Goal: Task Accomplishment & Management: Complete application form

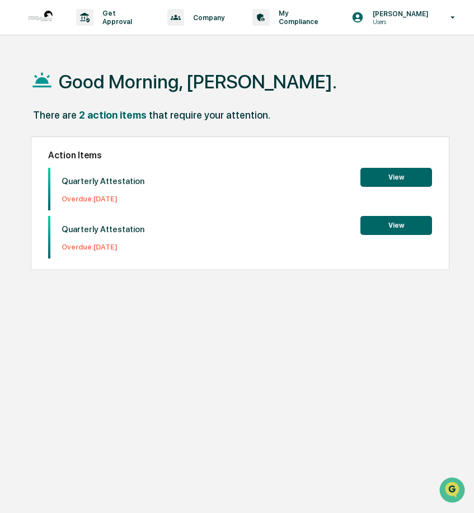
click at [391, 180] on button "View" at bounding box center [396, 177] width 72 height 19
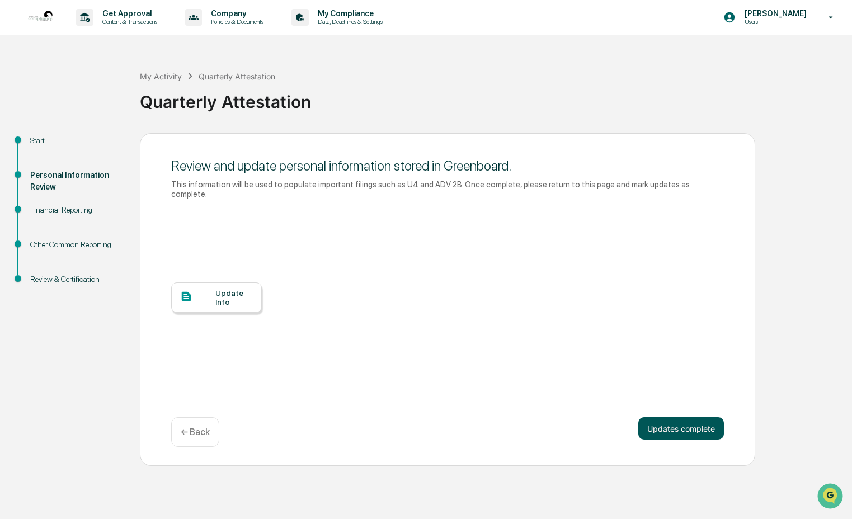
click at [473, 424] on button "Updates complete" at bounding box center [682, 428] width 86 height 22
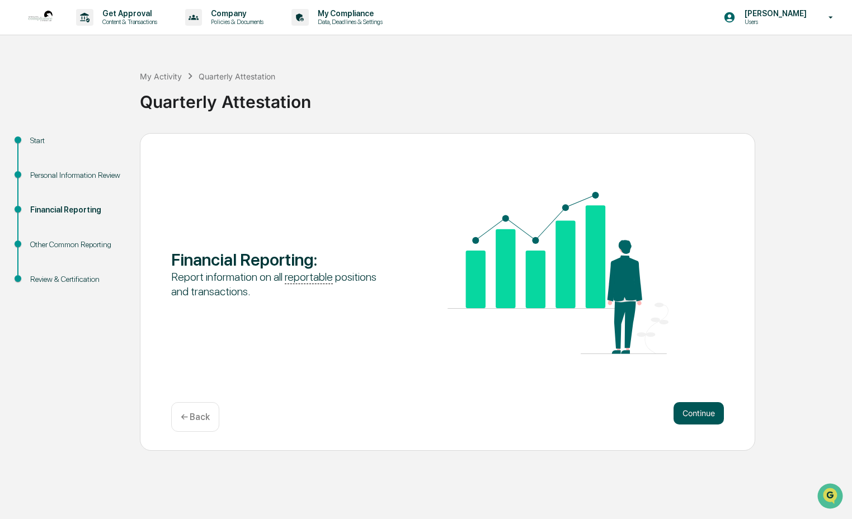
click at [473, 415] on button "Continue" at bounding box center [699, 413] width 50 height 22
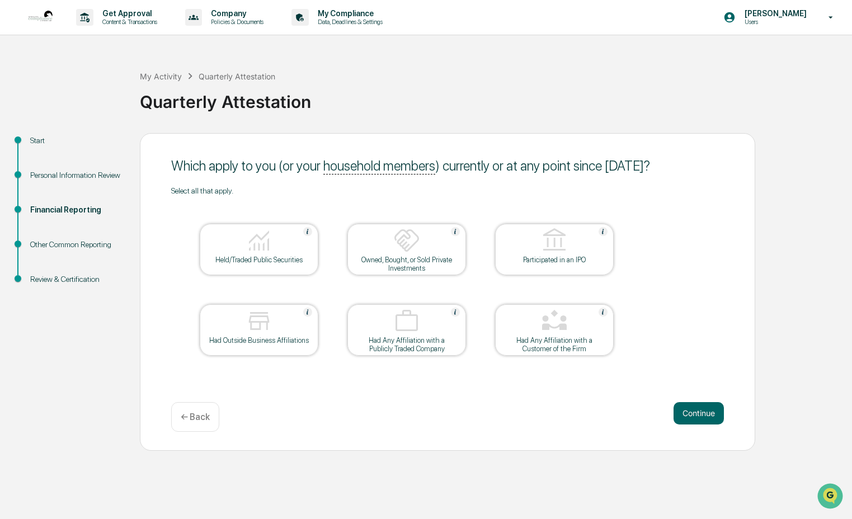
click at [295, 256] on div "Held/Traded Public Securities" at bounding box center [259, 260] width 101 height 8
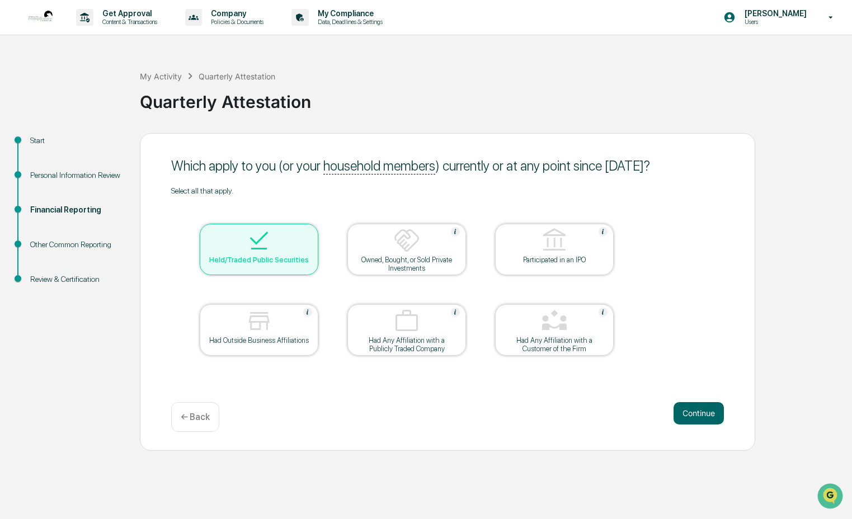
click at [305, 341] on div "Had Outside Business Affiliations" at bounding box center [259, 340] width 101 height 8
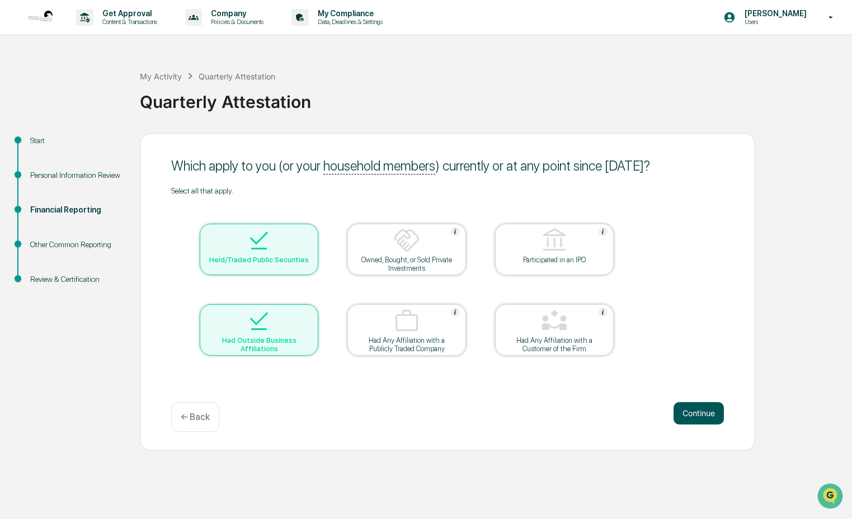
click at [473, 411] on button "Continue" at bounding box center [699, 413] width 50 height 22
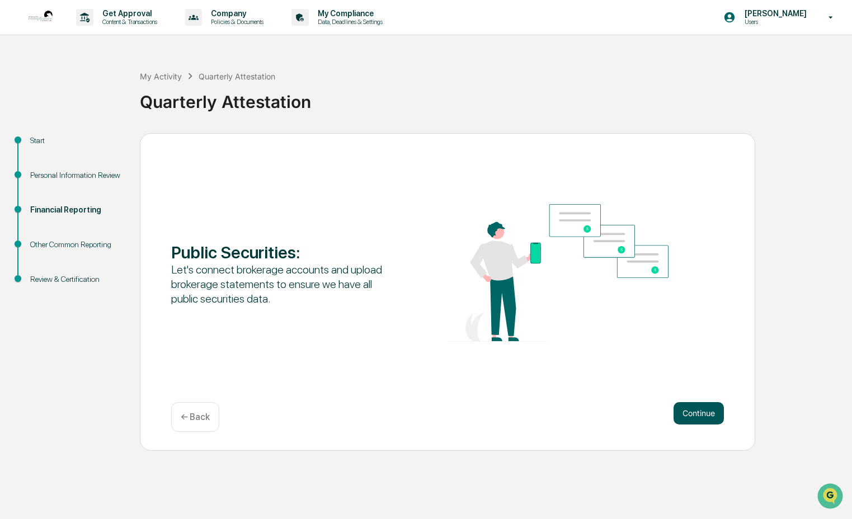
click at [473, 420] on button "Continue" at bounding box center [699, 413] width 50 height 22
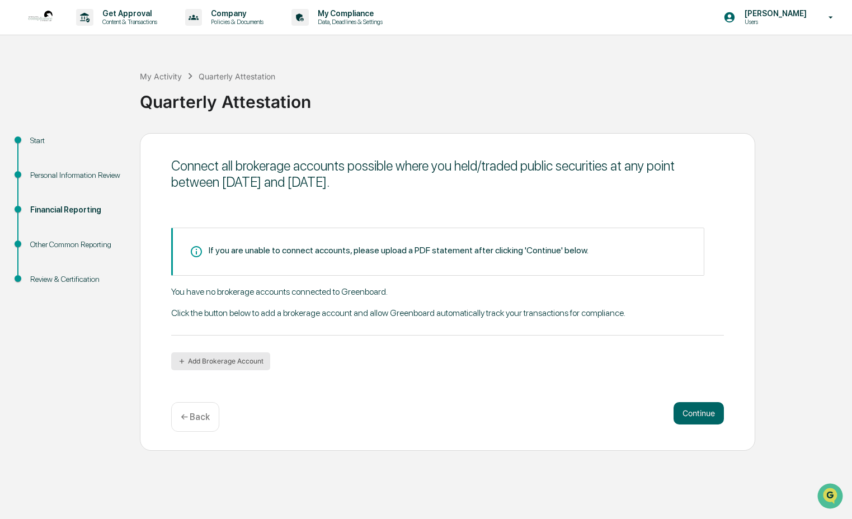
click at [259, 356] on button "Add Brokerage Account" at bounding box center [220, 362] width 99 height 18
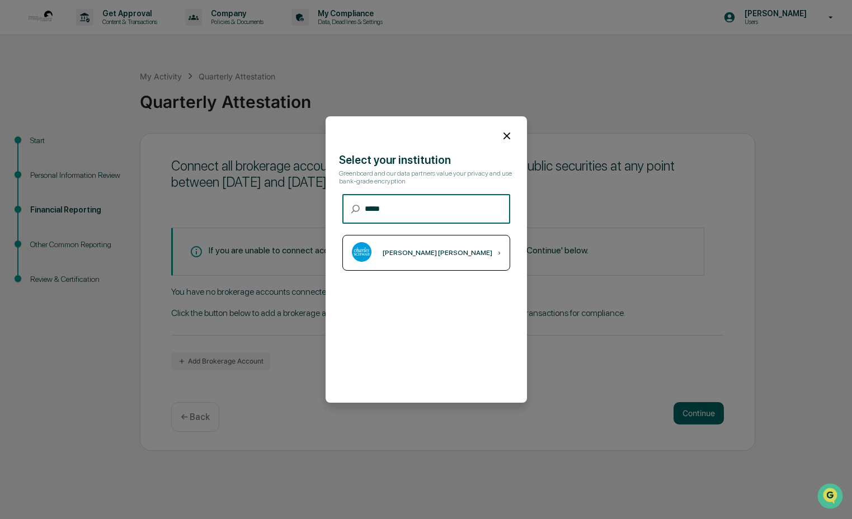
type input "*****"
click at [445, 255] on div "[PERSON_NAME] [PERSON_NAME] ›" at bounding box center [426, 253] width 168 height 36
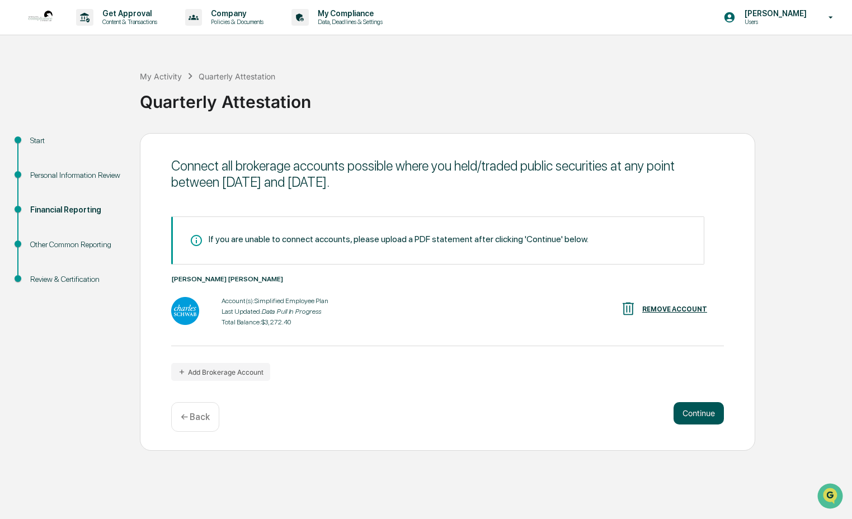
click at [473, 414] on button "Continue" at bounding box center [699, 413] width 50 height 22
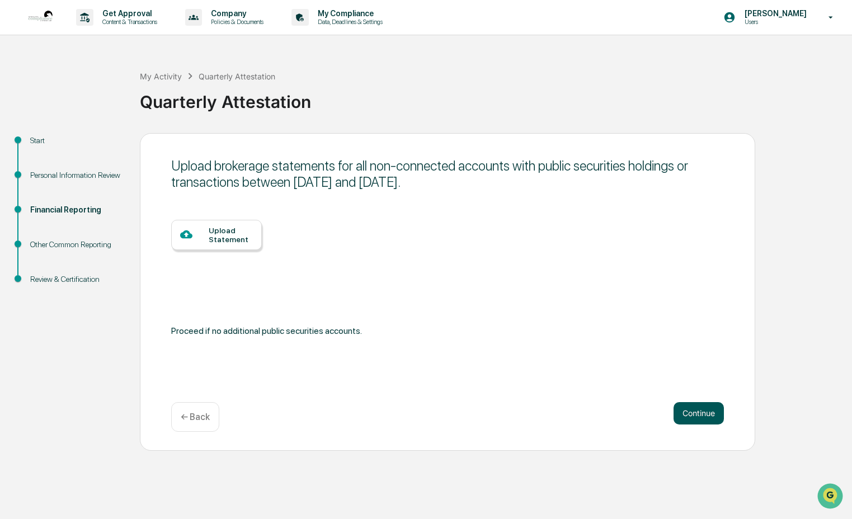
click at [473, 409] on button "Continue" at bounding box center [699, 413] width 50 height 22
click at [473, 414] on button "Continue" at bounding box center [699, 413] width 50 height 22
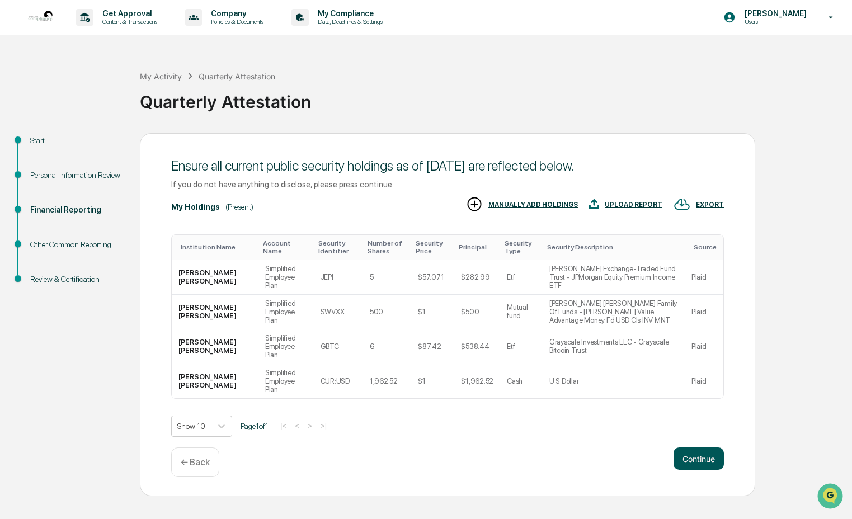
click at [473, 448] on button "Continue" at bounding box center [699, 459] width 50 height 22
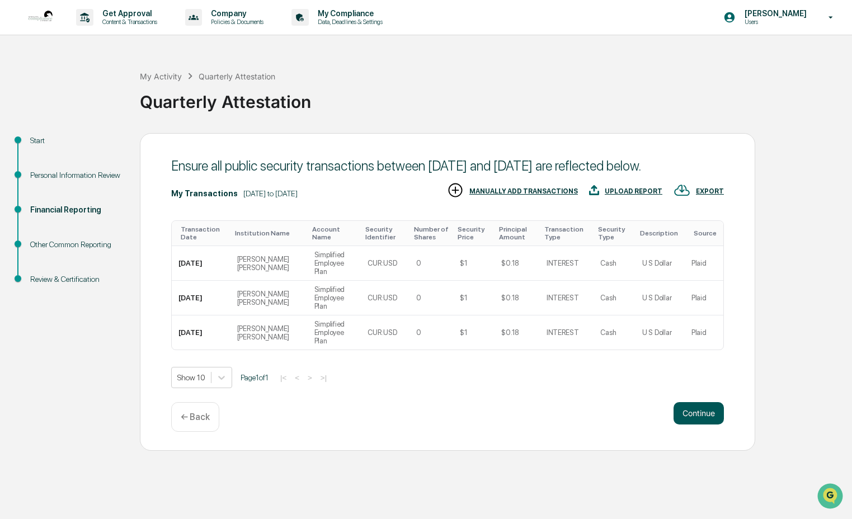
click at [473, 425] on button "Continue" at bounding box center [699, 413] width 50 height 22
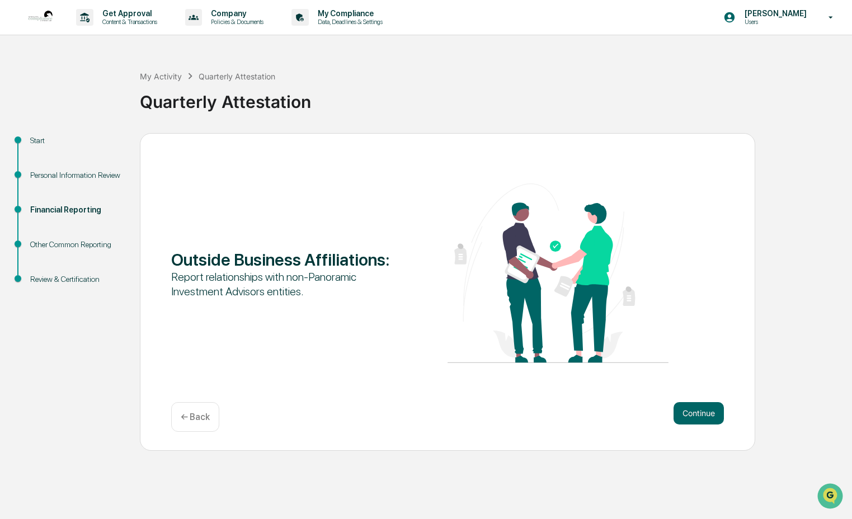
click at [473, 426] on div "Continue ← Back" at bounding box center [447, 417] width 553 height 30
click at [473, 417] on button "Continue" at bounding box center [699, 413] width 50 height 22
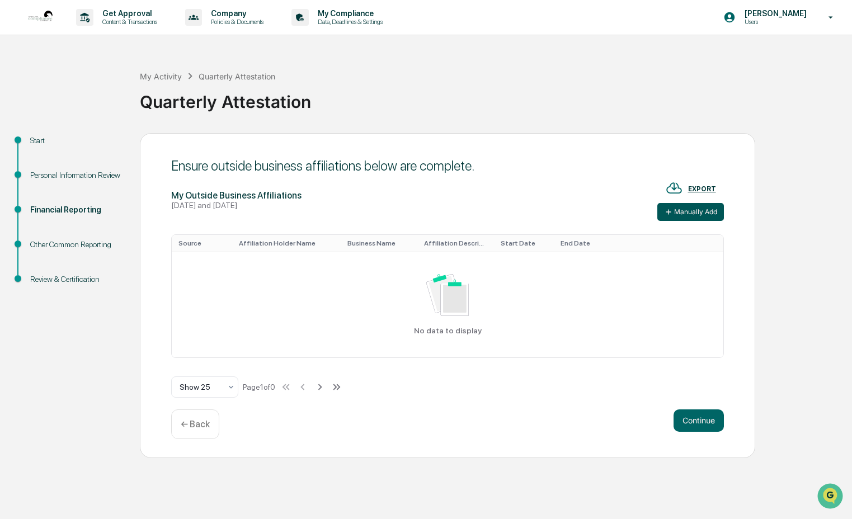
click at [473, 212] on button "Manually Add" at bounding box center [691, 212] width 67 height 18
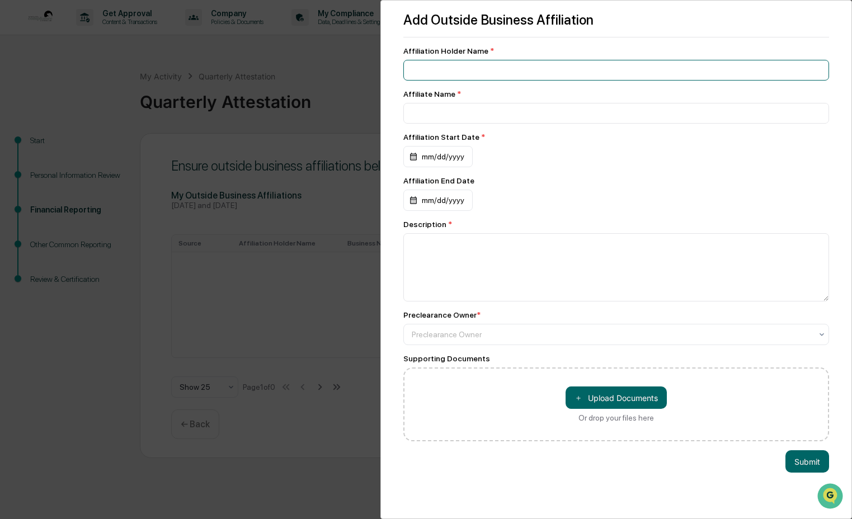
click at [473, 66] on input at bounding box center [616, 70] width 426 height 21
type input "**********"
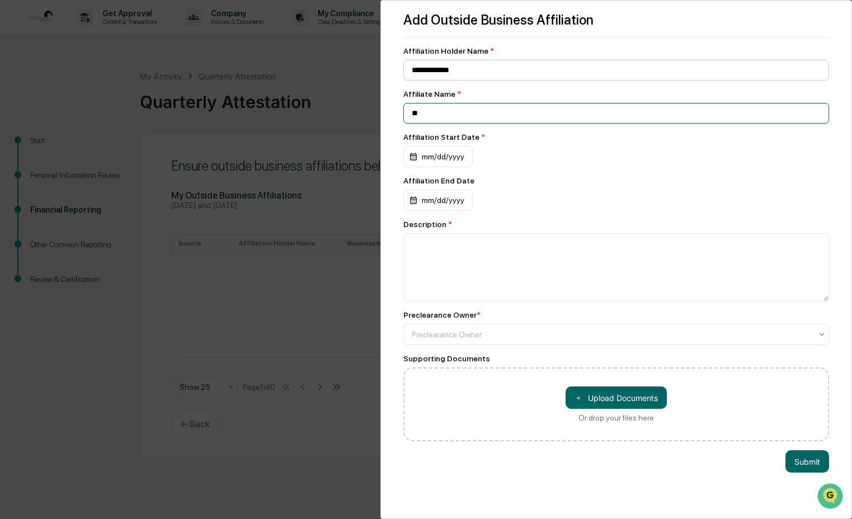
type input "*"
type input "**********"
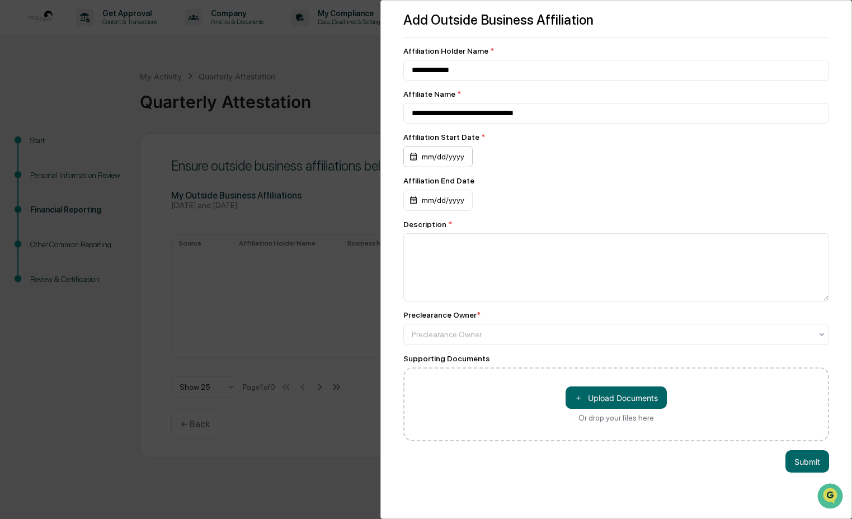
click at [424, 159] on div "mm/dd/yyyy" at bounding box center [437, 156] width 69 height 21
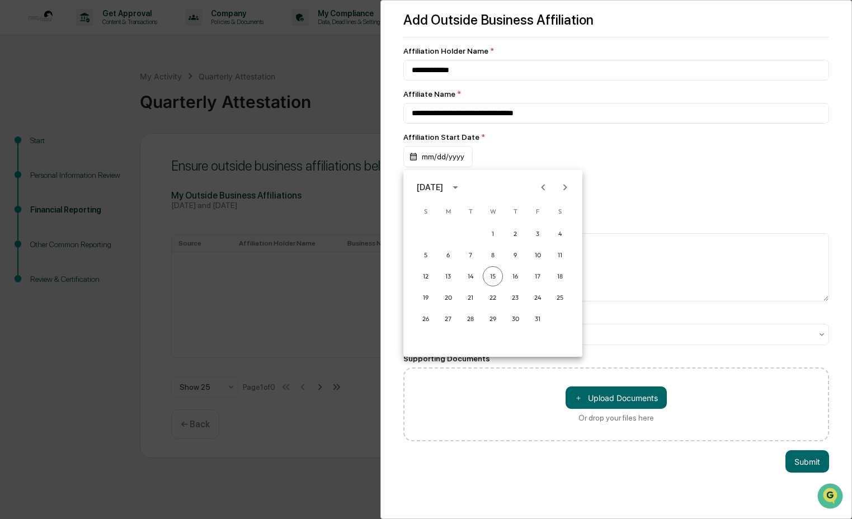
click at [443, 181] on div "[DATE]" at bounding box center [430, 187] width 26 height 12
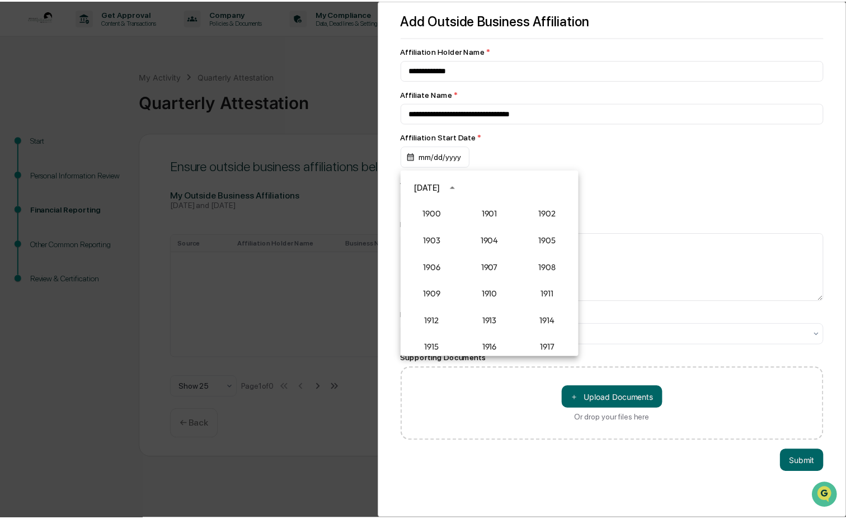
scroll to position [1036, 0]
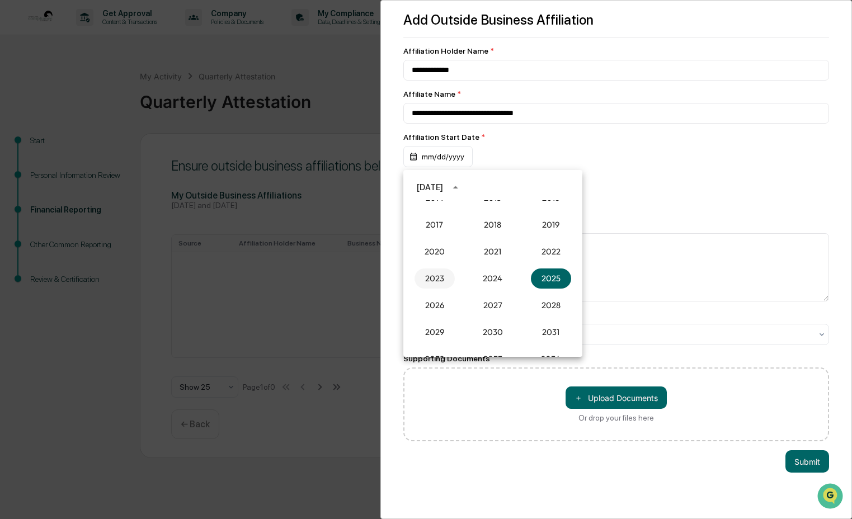
click at [442, 274] on button "2023" at bounding box center [435, 279] width 40 height 20
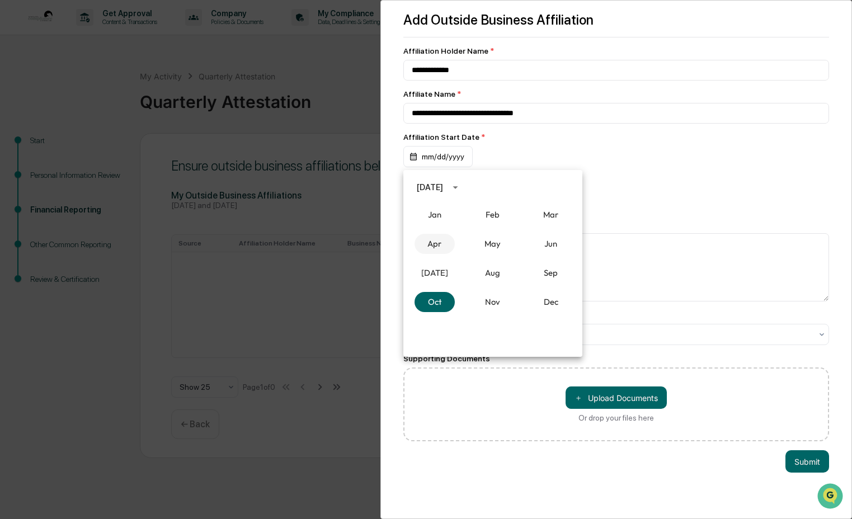
click at [437, 242] on button "Apr" at bounding box center [435, 244] width 40 height 20
click at [473, 234] on button "1" at bounding box center [560, 234] width 20 height 20
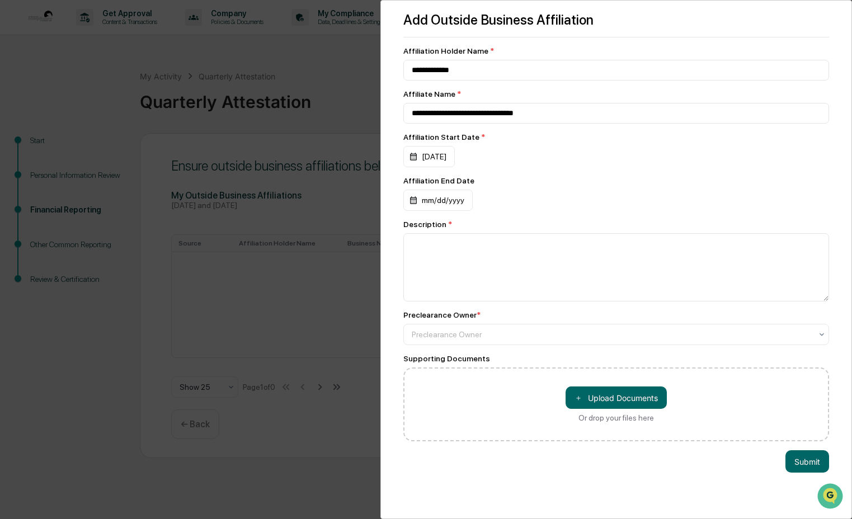
click at [473, 177] on div "**********" at bounding box center [616, 243] width 426 height 395
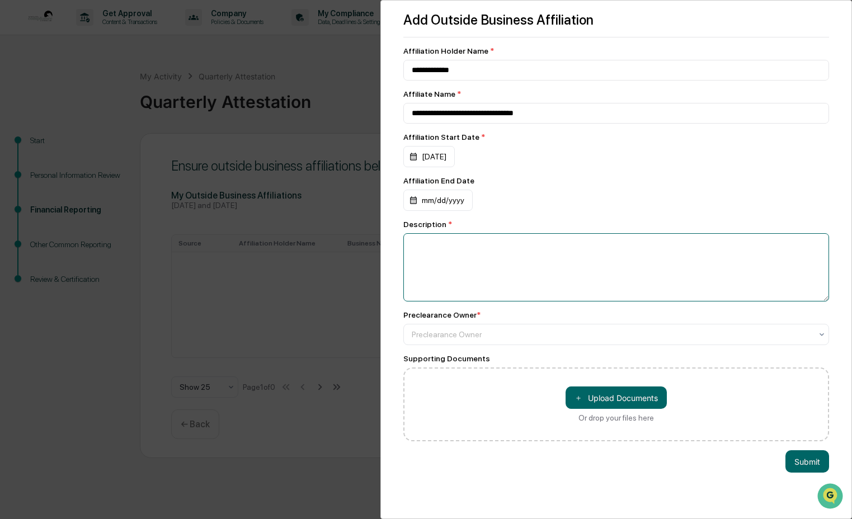
click at [448, 262] on textarea at bounding box center [616, 267] width 426 height 68
type textarea "*"
type textarea "**********"
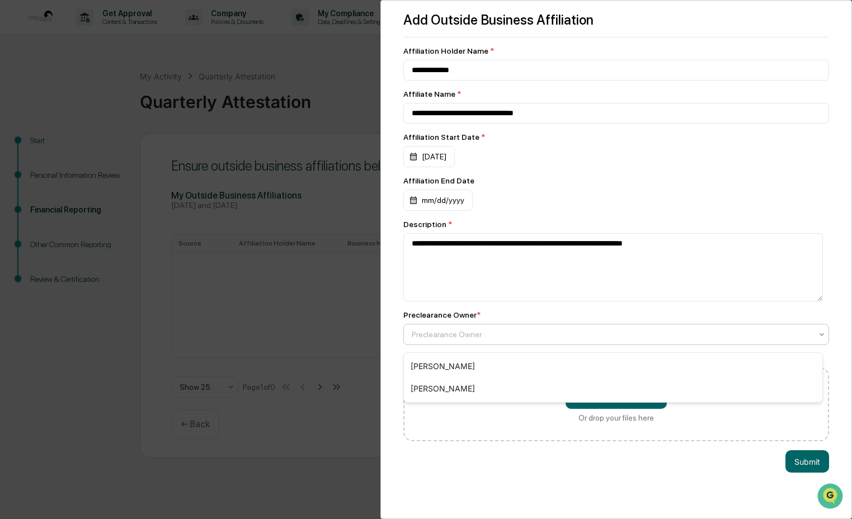
click at [443, 335] on div at bounding box center [612, 334] width 401 height 11
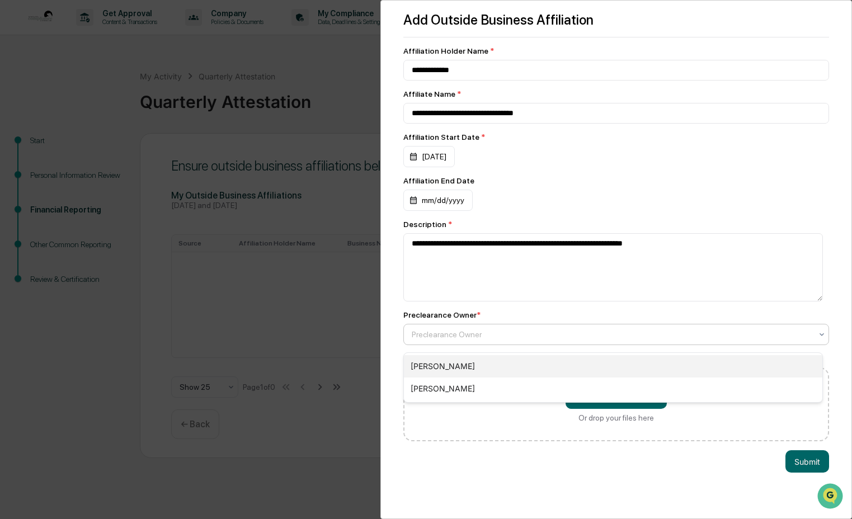
drag, startPoint x: 433, startPoint y: 366, endPoint x: 469, endPoint y: 366, distance: 35.8
click at [433, 366] on div "[PERSON_NAME]" at bounding box center [613, 366] width 419 height 22
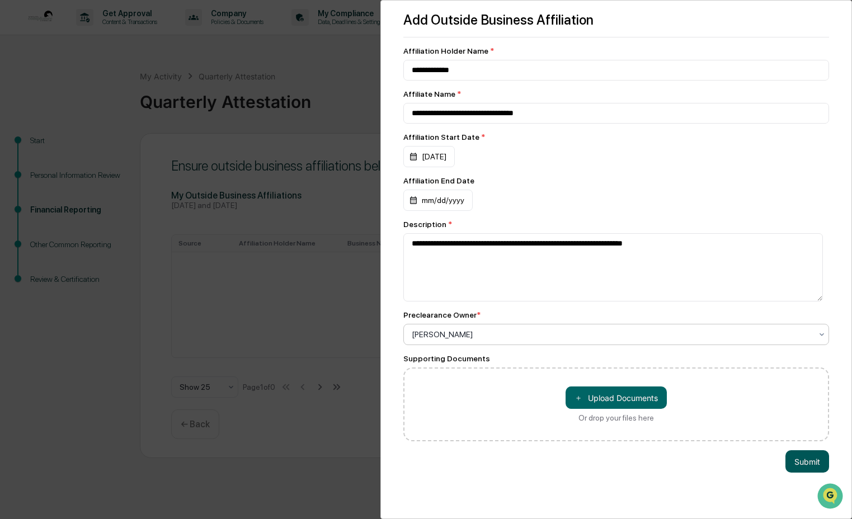
click at [473, 467] on button "Submit" at bounding box center [808, 461] width 44 height 22
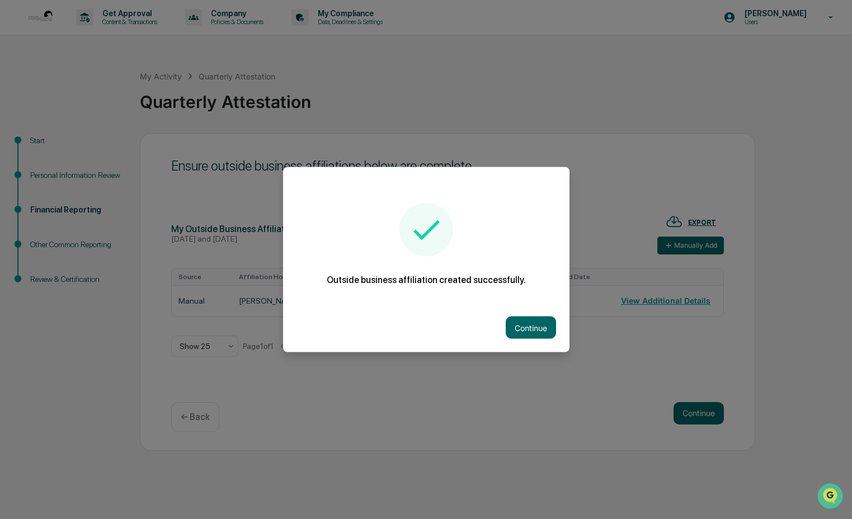
drag, startPoint x: 536, startPoint y: 329, endPoint x: 564, endPoint y: 336, distance: 28.8
click at [473, 330] on button "Continue" at bounding box center [531, 328] width 50 height 22
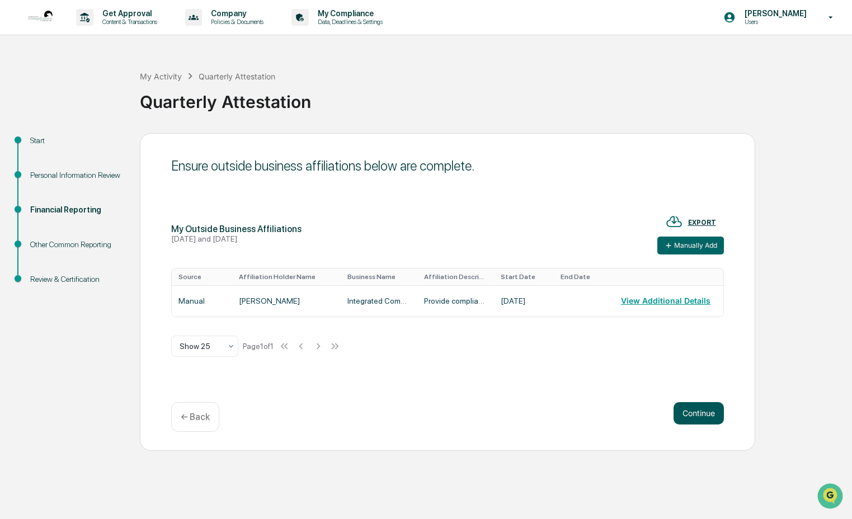
click at [473, 410] on button "Continue" at bounding box center [699, 413] width 50 height 22
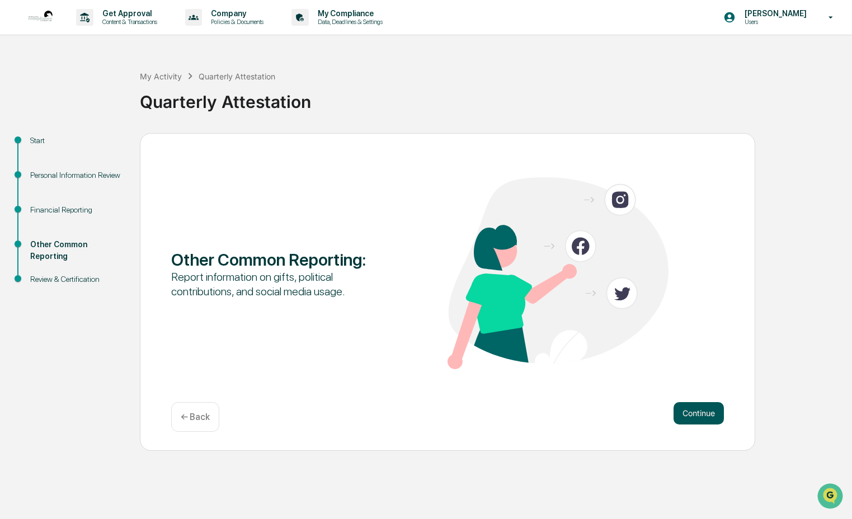
click at [473, 416] on button "Continue" at bounding box center [699, 413] width 50 height 22
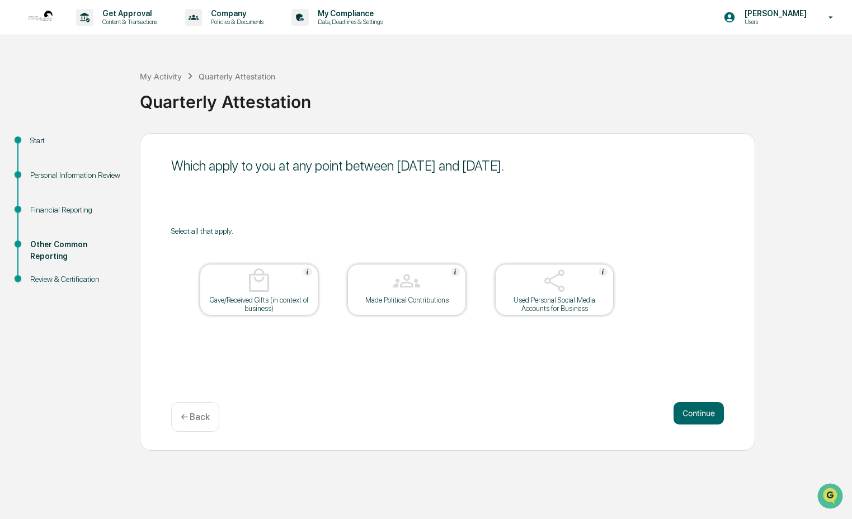
click at [473, 288] on div at bounding box center [555, 282] width 112 height 29
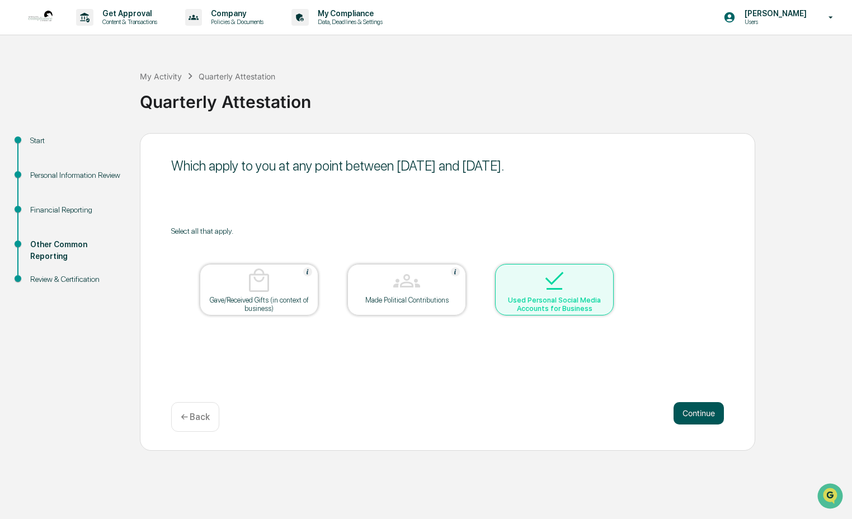
click at [473, 411] on button "Continue" at bounding box center [699, 413] width 50 height 22
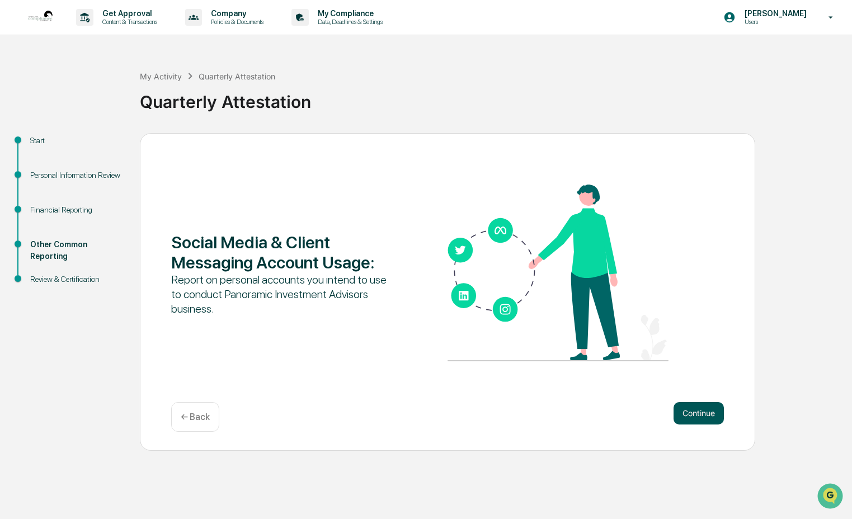
click at [473, 419] on button "Continue" at bounding box center [699, 413] width 50 height 22
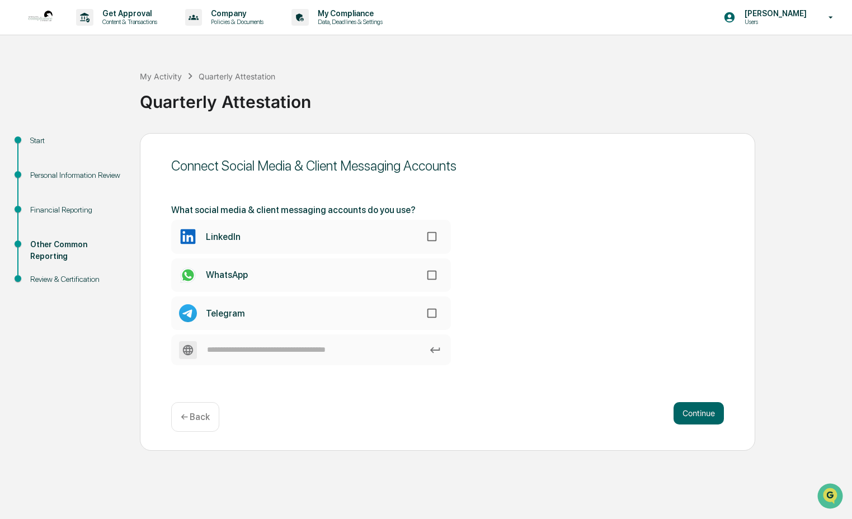
click at [359, 233] on label "LinkedIn" at bounding box center [311, 237] width 280 height 34
click at [473, 418] on button "Continue" at bounding box center [699, 413] width 50 height 22
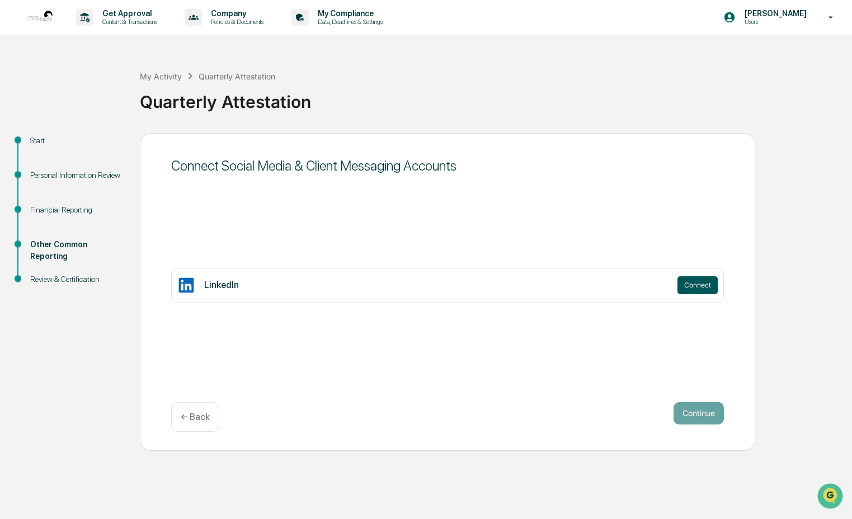
click at [473, 280] on button "Connect" at bounding box center [698, 285] width 40 height 18
click at [473, 419] on button "Continue" at bounding box center [699, 413] width 50 height 22
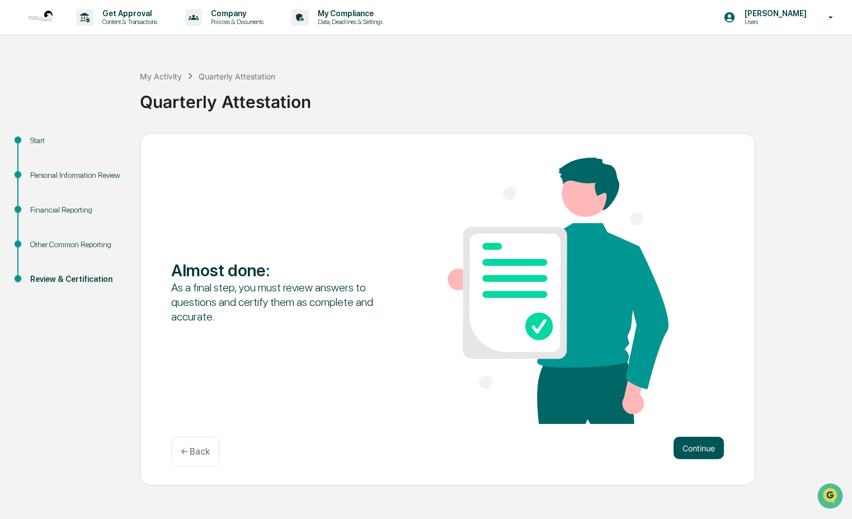
click at [473, 452] on button "Continue" at bounding box center [699, 448] width 50 height 22
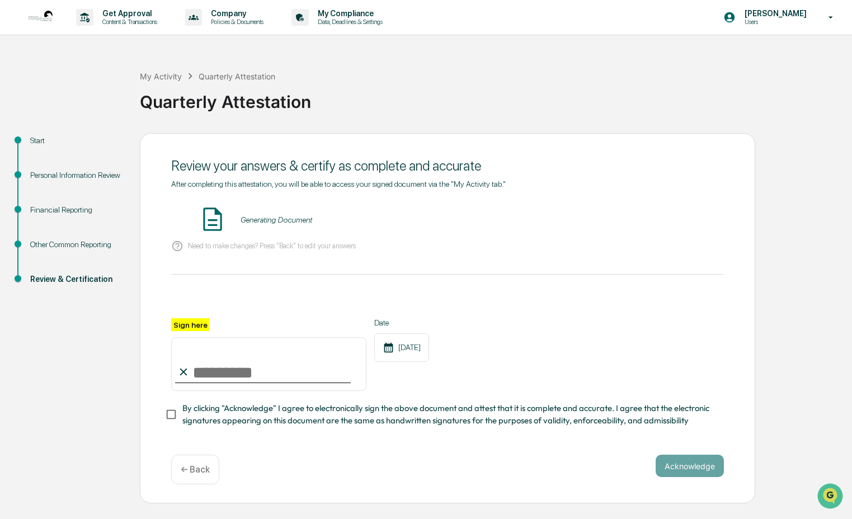
click at [279, 373] on input "Sign here" at bounding box center [268, 364] width 195 height 54
type input "**********"
click at [339, 414] on span "By clicking "Acknowledge" I agree to electronically sign the above document and…" at bounding box center [448, 414] width 533 height 25
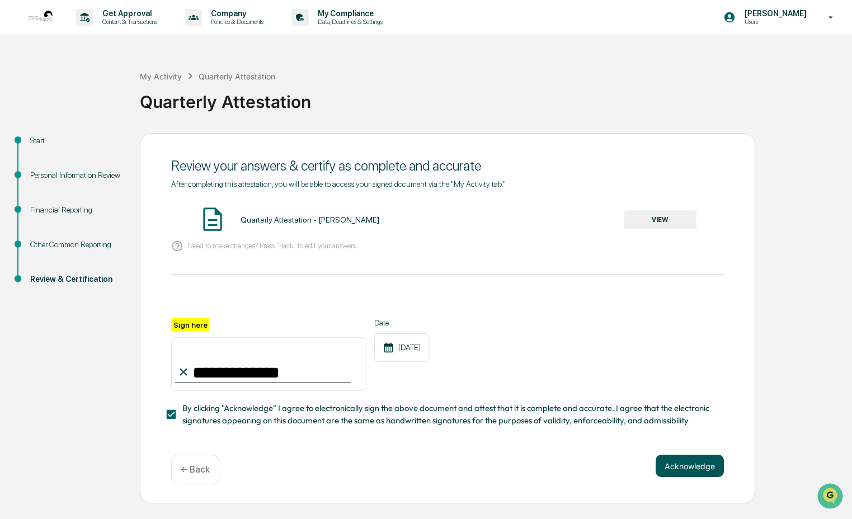
click at [473, 455] on button "Acknowledge" at bounding box center [690, 466] width 68 height 22
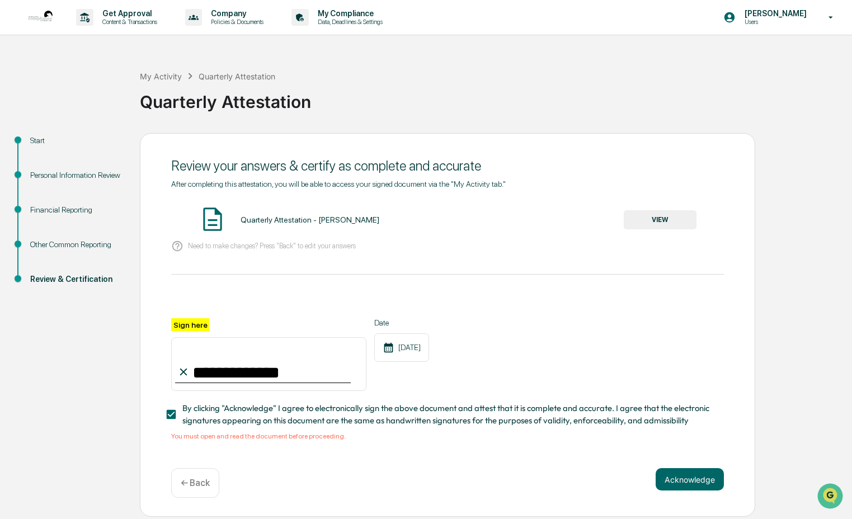
click at [473, 215] on button "VIEW" at bounding box center [660, 219] width 73 height 19
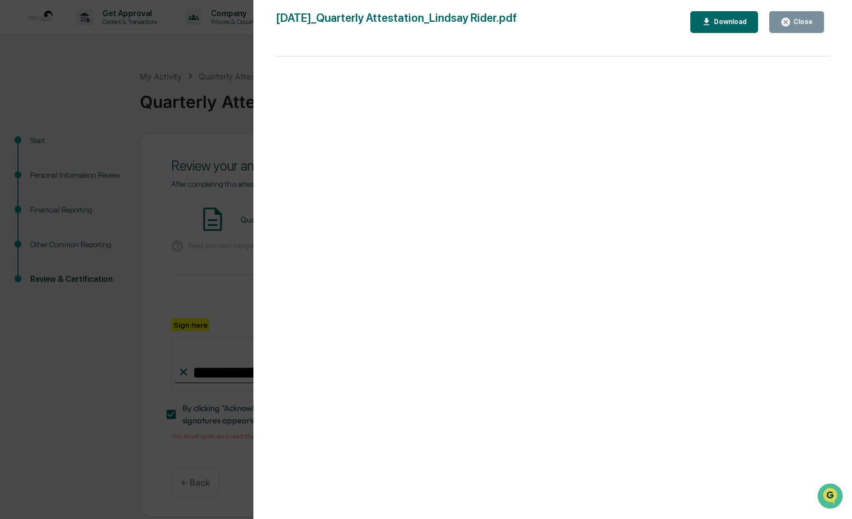
click at [473, 17] on button "Close" at bounding box center [796, 22] width 55 height 22
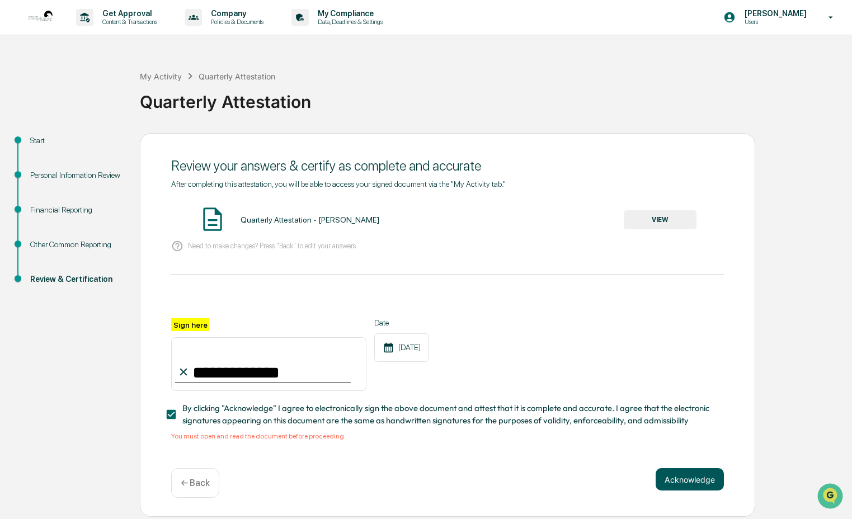
click at [473, 477] on button "Acknowledge" at bounding box center [690, 479] width 68 height 22
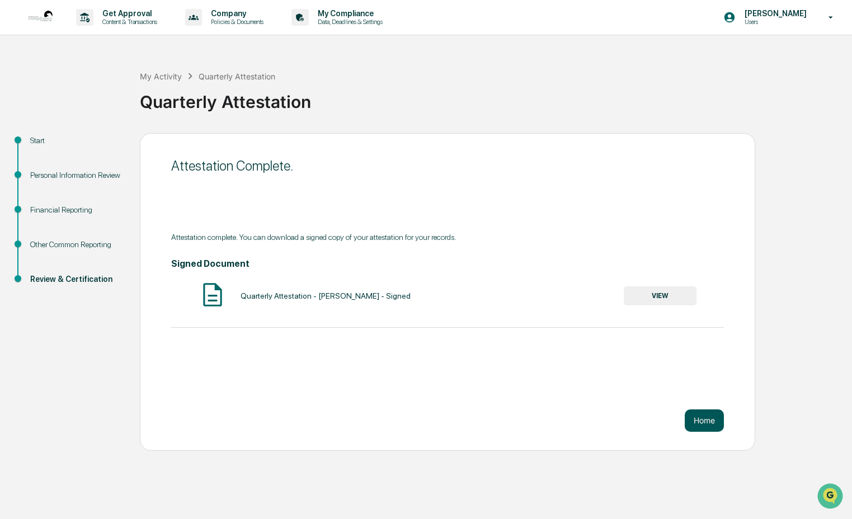
click at [473, 419] on button "Home" at bounding box center [704, 421] width 39 height 22
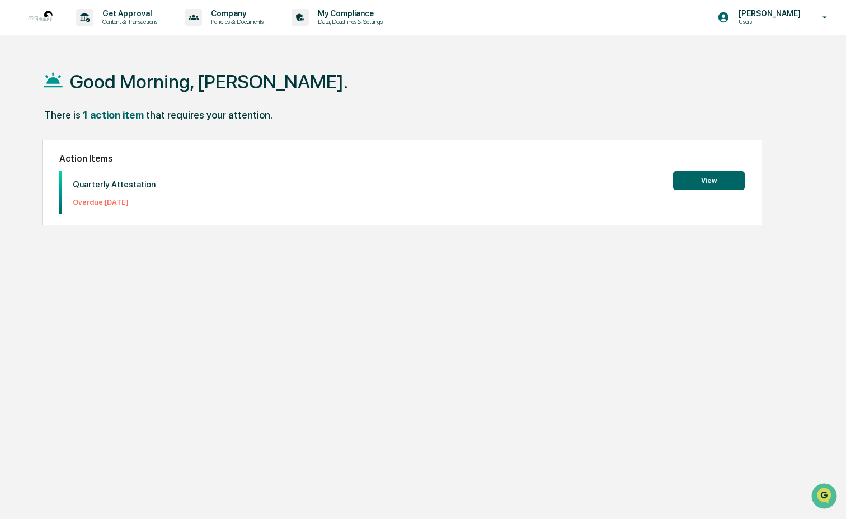
click at [473, 176] on button "View" at bounding box center [709, 180] width 72 height 19
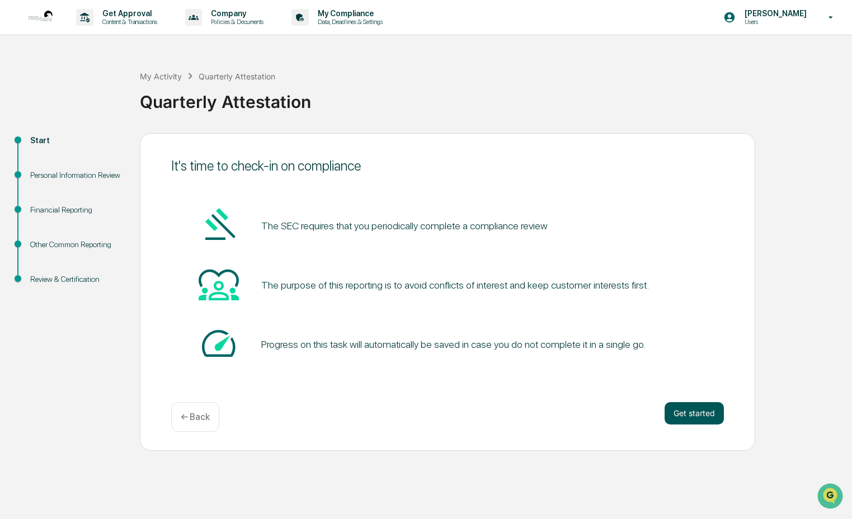
click at [473, 413] on button "Get started" at bounding box center [694, 413] width 59 height 22
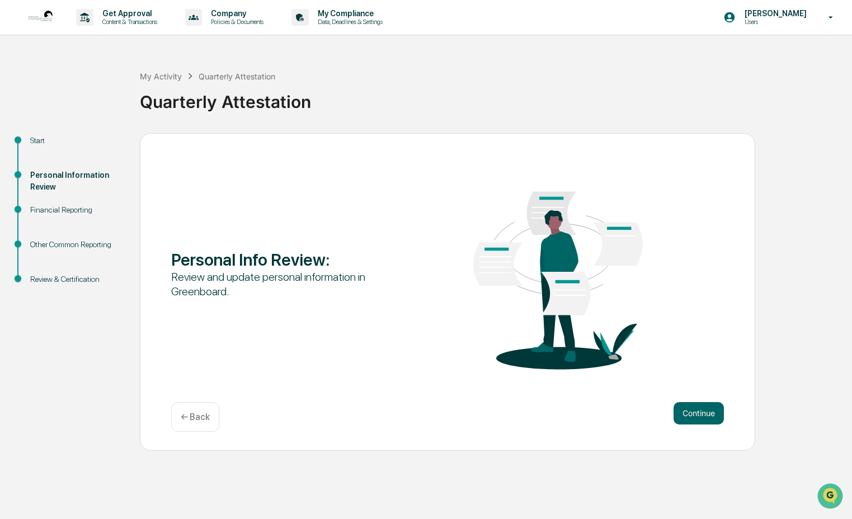
click at [473, 413] on button "Continue" at bounding box center [699, 413] width 50 height 22
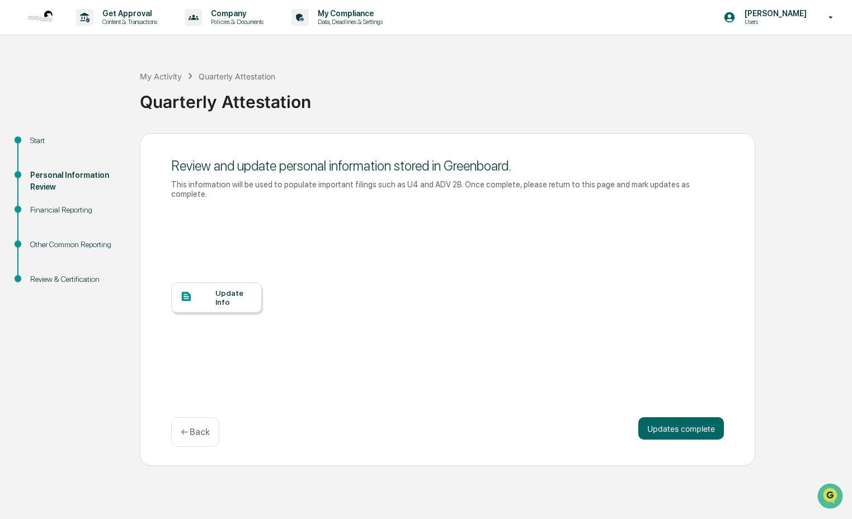
click at [241, 285] on div "Update Info" at bounding box center [216, 298] width 91 height 30
click at [473, 428] on button "Updates complete" at bounding box center [682, 428] width 86 height 22
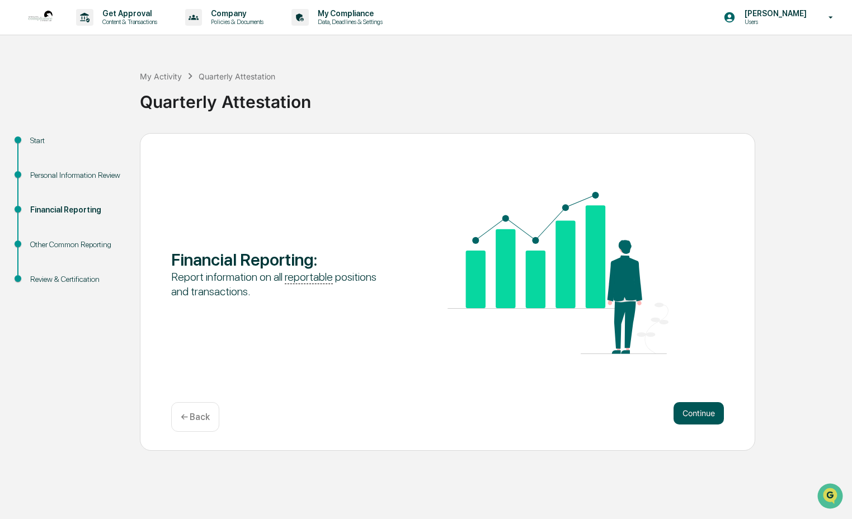
click at [473, 415] on button "Continue" at bounding box center [699, 413] width 50 height 22
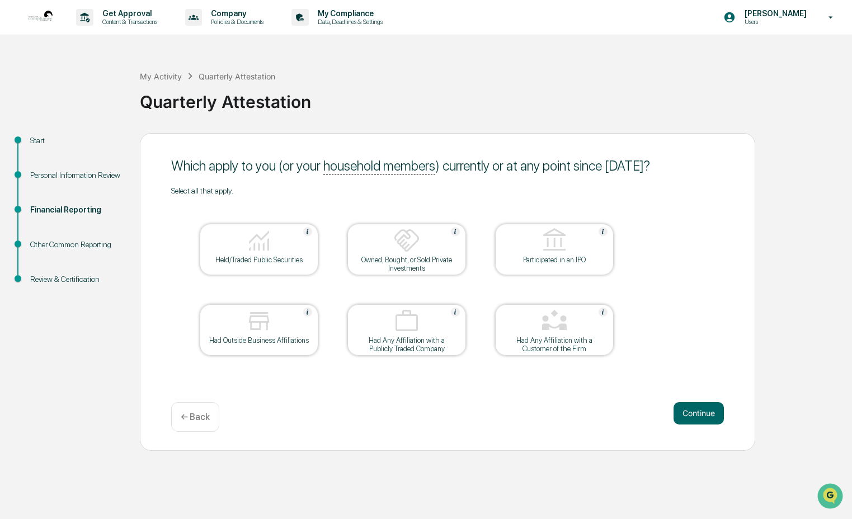
click at [292, 265] on div "Held/Traded Public Securities" at bounding box center [259, 249] width 119 height 51
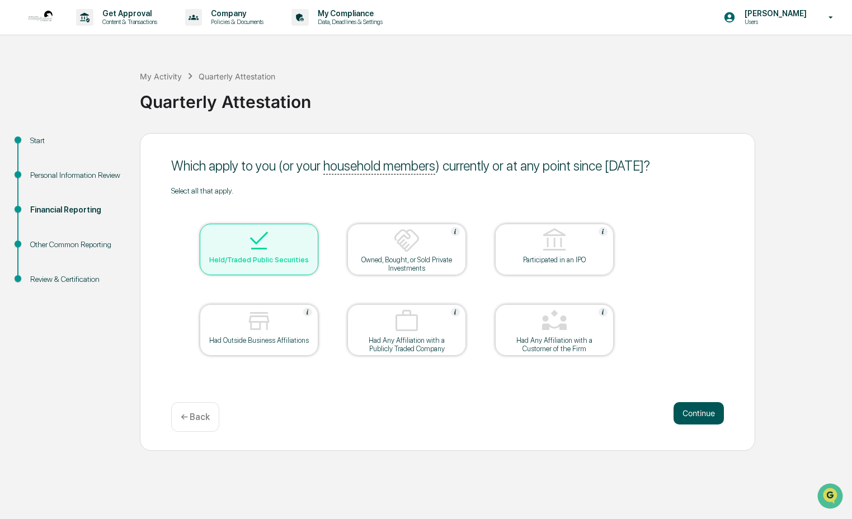
click at [473, 420] on button "Continue" at bounding box center [699, 413] width 50 height 22
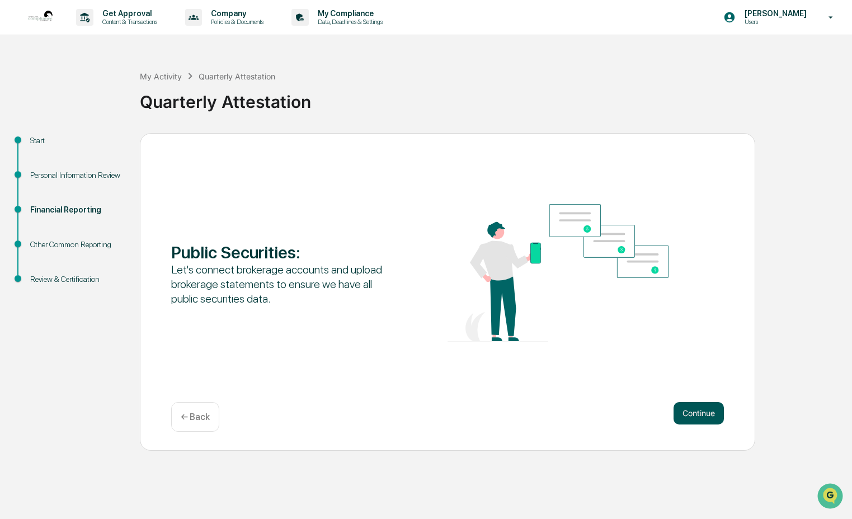
click at [473, 420] on button "Continue" at bounding box center [699, 413] width 50 height 22
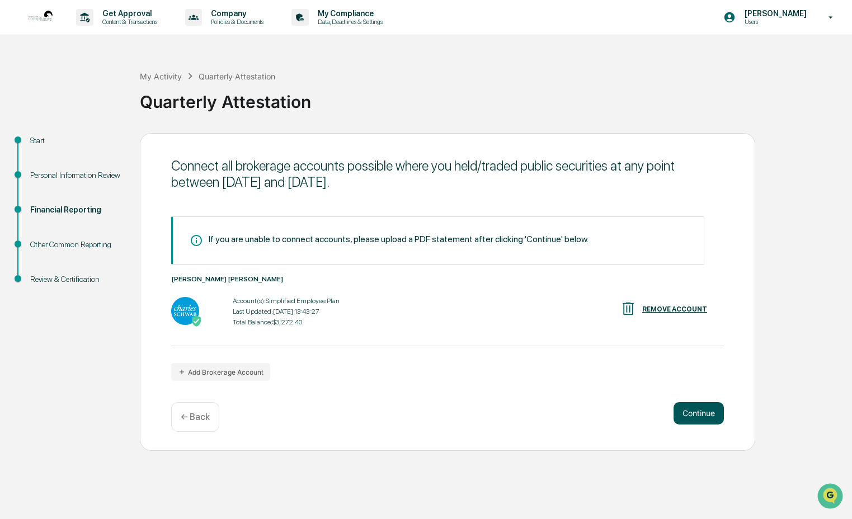
click at [473, 420] on button "Continue" at bounding box center [699, 413] width 50 height 22
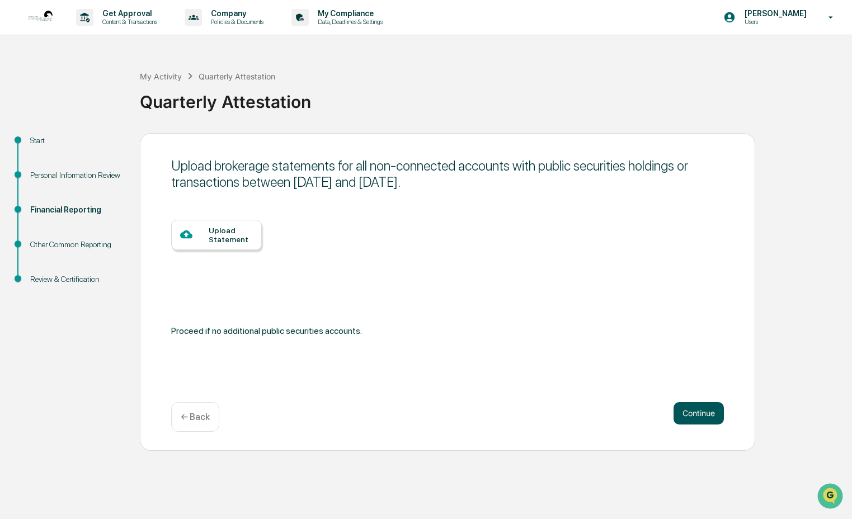
click at [473, 420] on button "Continue" at bounding box center [699, 413] width 50 height 22
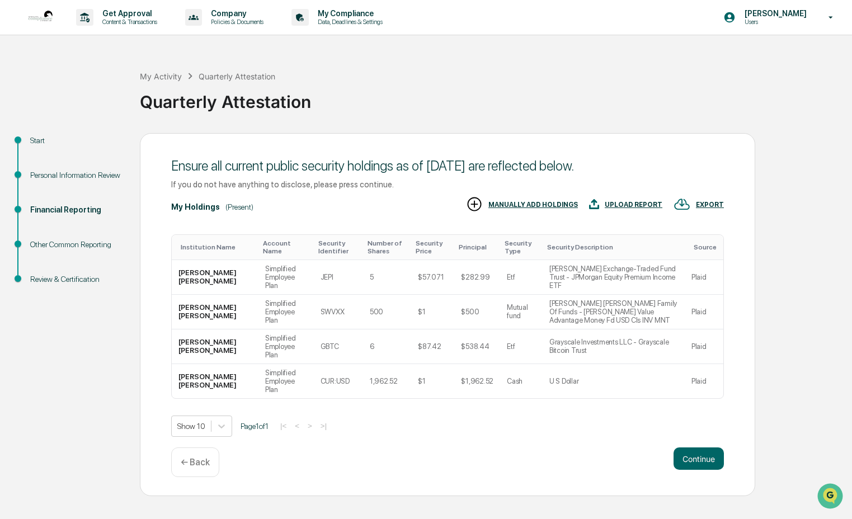
click at [473, 420] on div "Ensure all current public security holdings as of [DATE] are reflected below. I…" at bounding box center [448, 315] width 616 height 364
click at [473, 448] on button "Continue" at bounding box center [699, 459] width 50 height 22
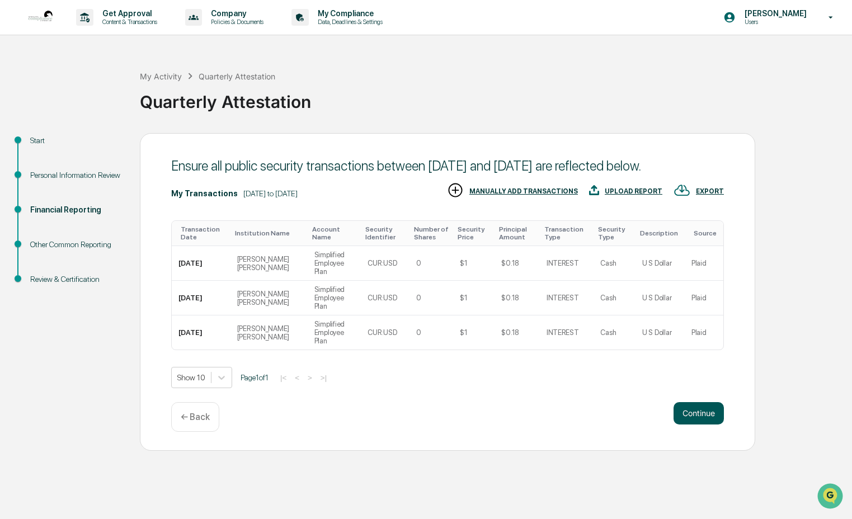
click at [473, 419] on button "Continue" at bounding box center [699, 413] width 50 height 22
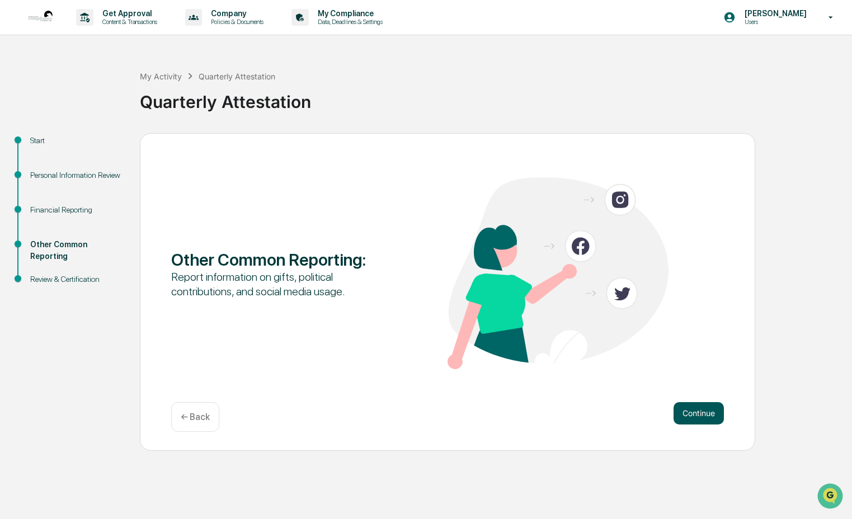
click at [473, 415] on button "Continue" at bounding box center [699, 413] width 50 height 22
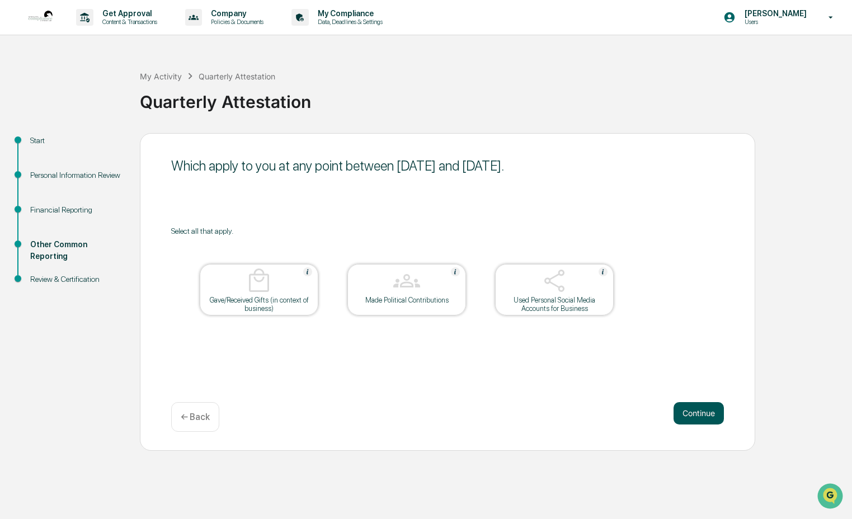
click at [473, 415] on button "Continue" at bounding box center [699, 413] width 50 height 22
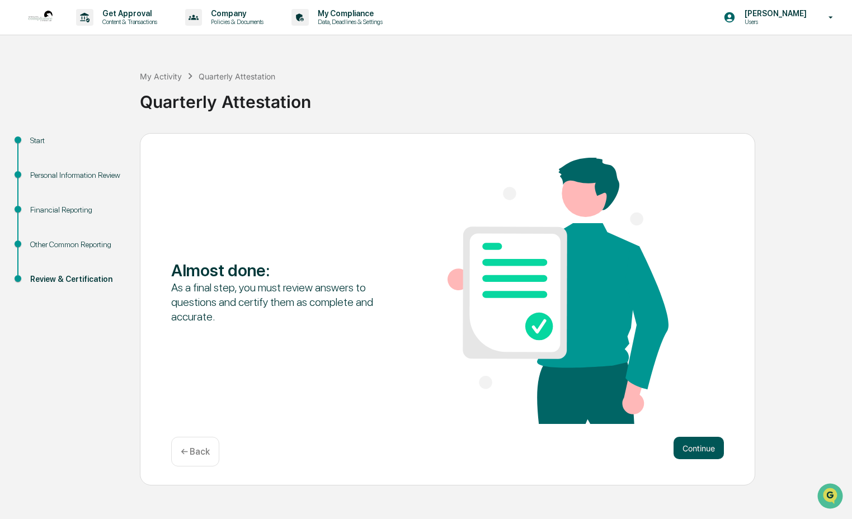
click at [473, 452] on button "Continue" at bounding box center [699, 448] width 50 height 22
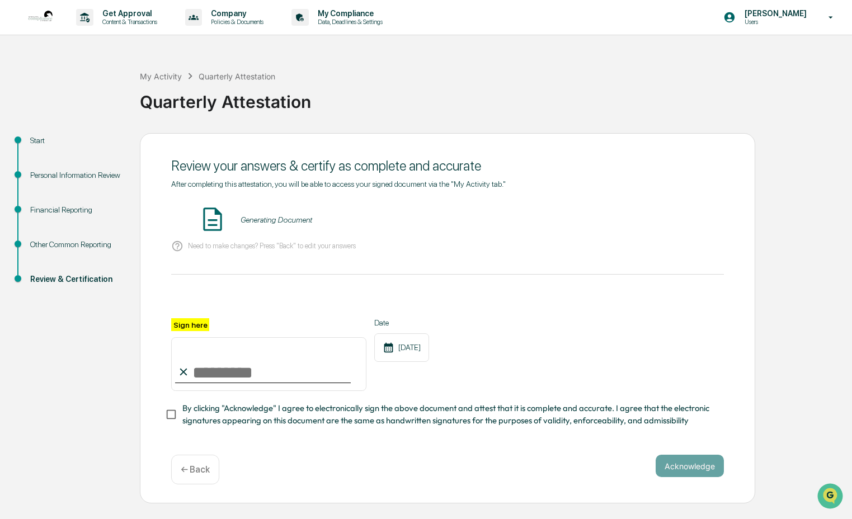
click at [304, 367] on input "Sign here" at bounding box center [268, 364] width 195 height 54
type input "**********"
drag, startPoint x: 310, startPoint y: 420, endPoint x: 320, endPoint y: 419, distance: 9.6
click at [311, 420] on span "By clicking "Acknowledge" I agree to electronically sign the above document and…" at bounding box center [448, 414] width 533 height 25
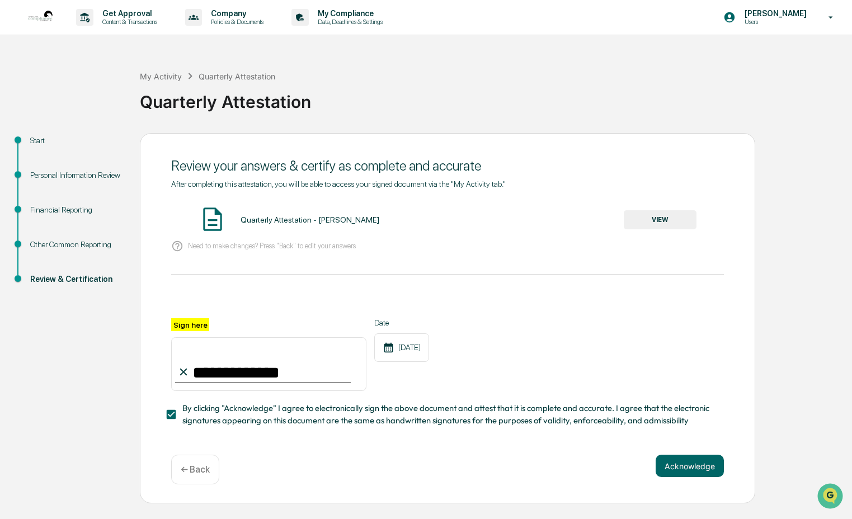
click at [473, 215] on button "VIEW" at bounding box center [660, 219] width 73 height 19
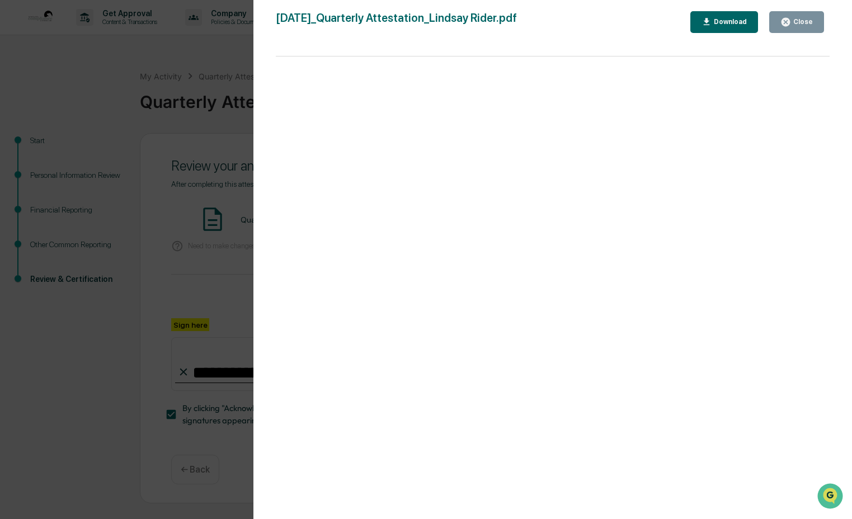
click at [473, 18] on div "Close" at bounding box center [802, 22] width 22 height 8
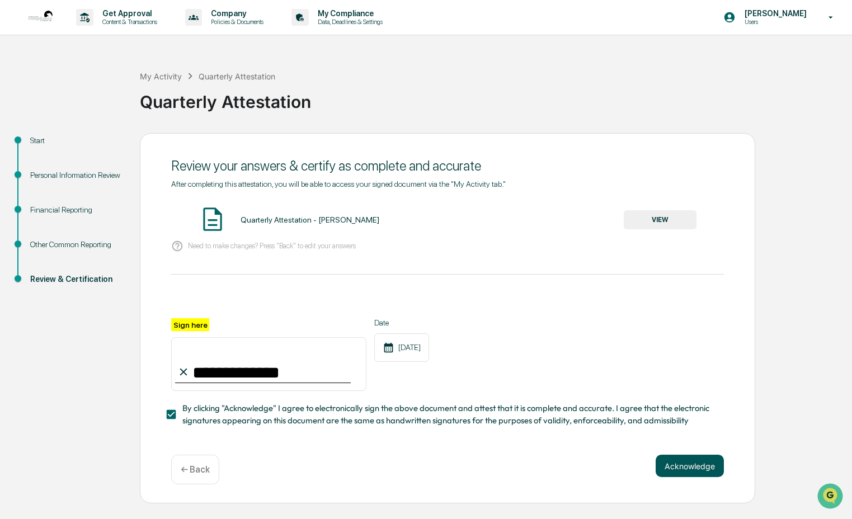
click at [473, 472] on button "Acknowledge" at bounding box center [690, 466] width 68 height 22
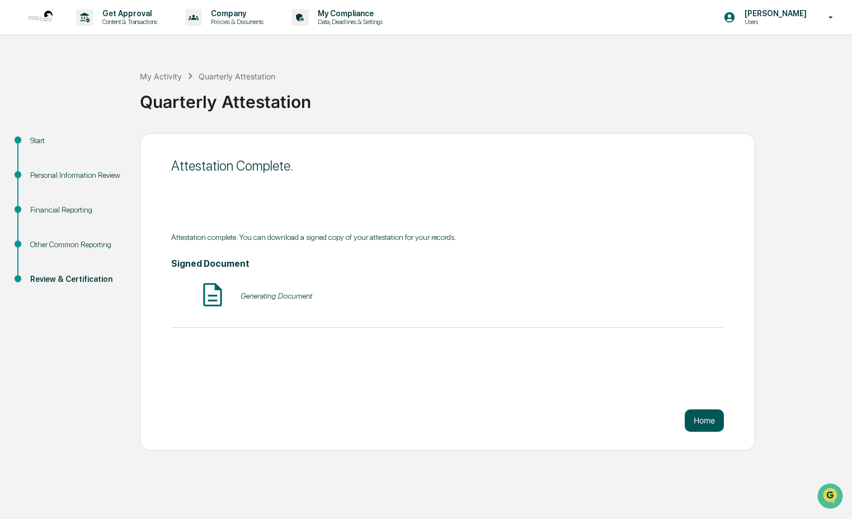
click at [473, 426] on button "Home" at bounding box center [704, 421] width 39 height 22
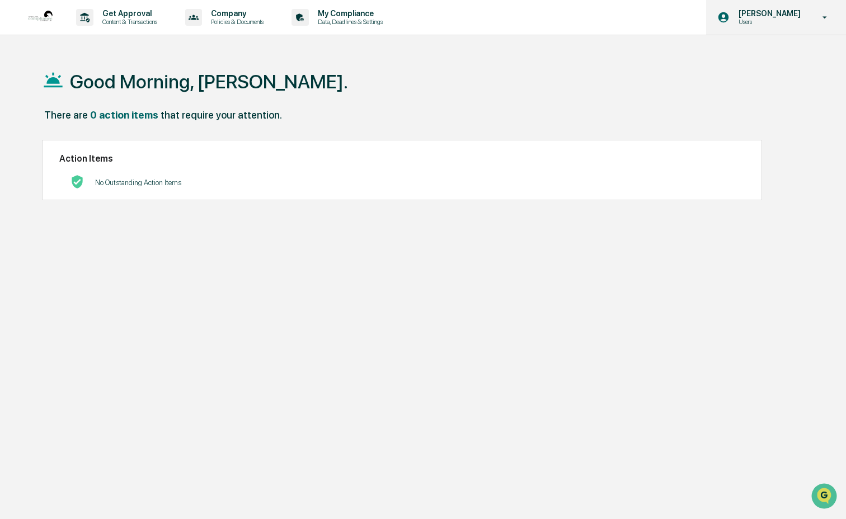
click at [473, 13] on div "[PERSON_NAME] Users" at bounding box center [776, 17] width 140 height 35
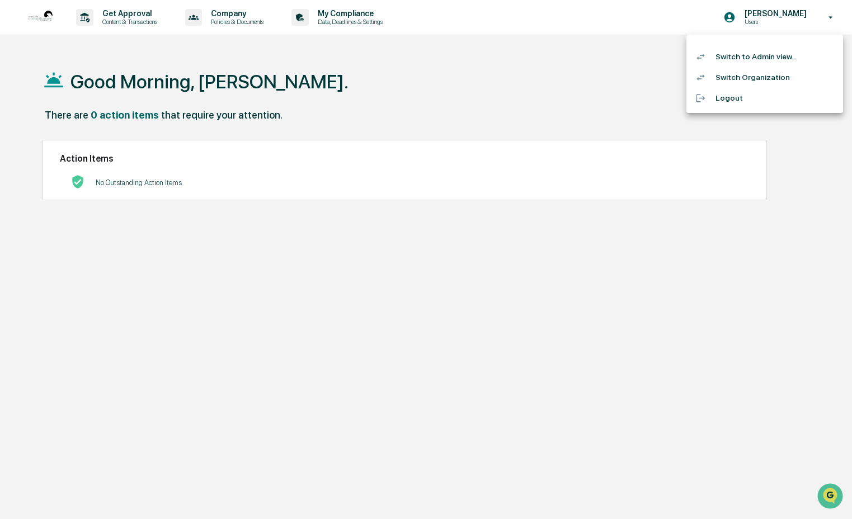
click at [473, 56] on li "Switch to Admin view..." at bounding box center [765, 56] width 157 height 21
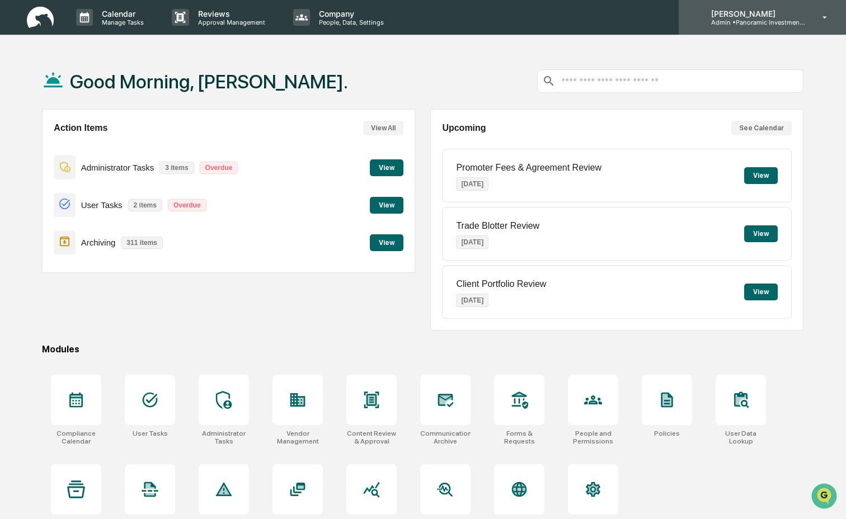
click at [473, 18] on p "Admin • Panoramic Investment Advisors" at bounding box center [754, 22] width 104 height 8
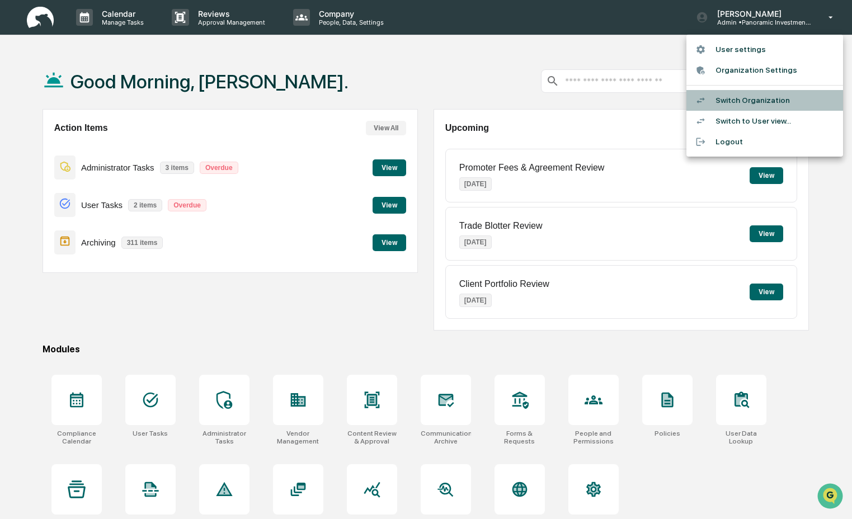
click at [473, 102] on li "Switch Organization" at bounding box center [765, 100] width 157 height 21
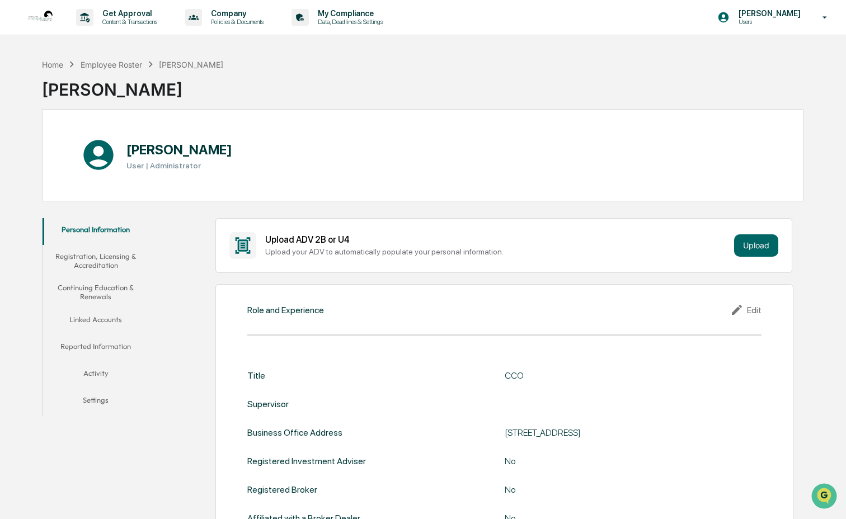
click at [100, 261] on button "Registration, Licensing & Accreditation" at bounding box center [96, 261] width 106 height 32
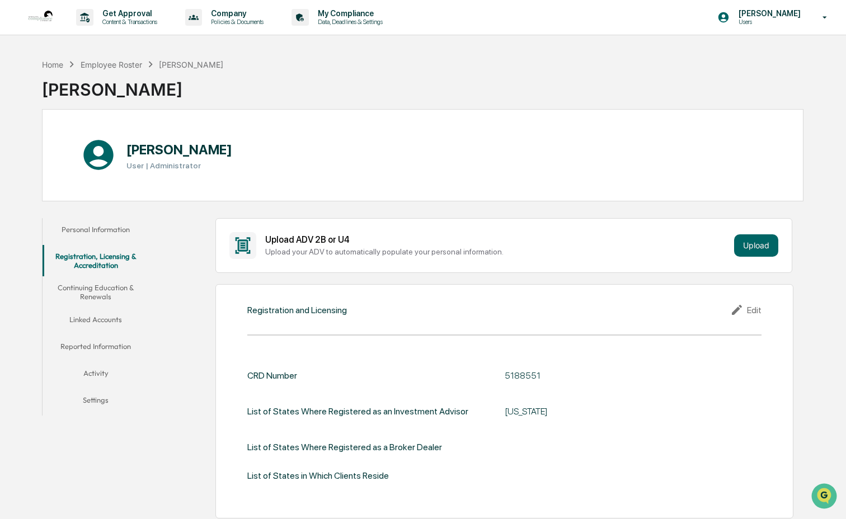
click at [104, 300] on button "Continuing Education & Renewals" at bounding box center [96, 292] width 106 height 32
